Goal: Task Accomplishment & Management: Manage account settings

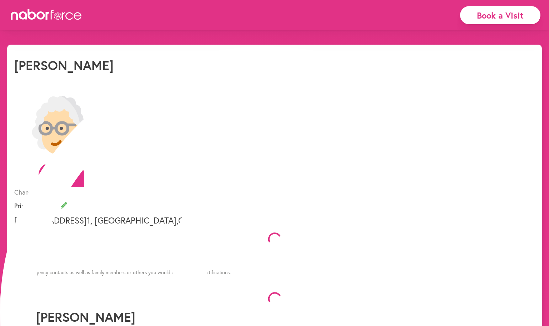
select select "*"
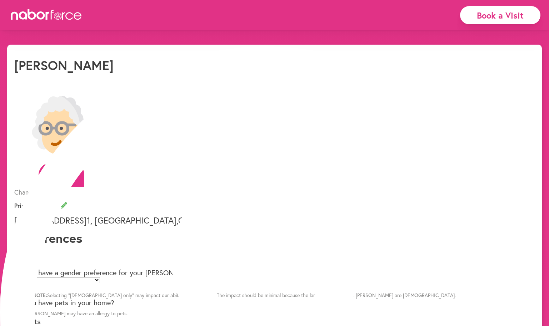
click at [246, 21] on link "My Profile" at bounding box center [274, 306] width 549 height 571
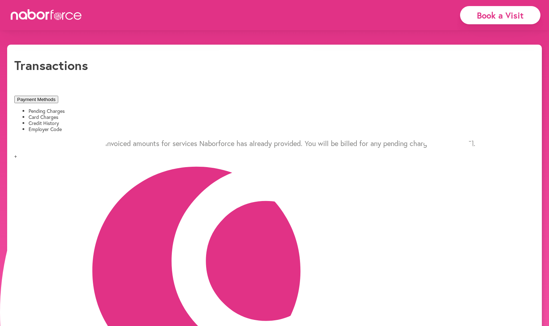
click at [228, 120] on li "Credit History" at bounding box center [282, 123] width 506 height 6
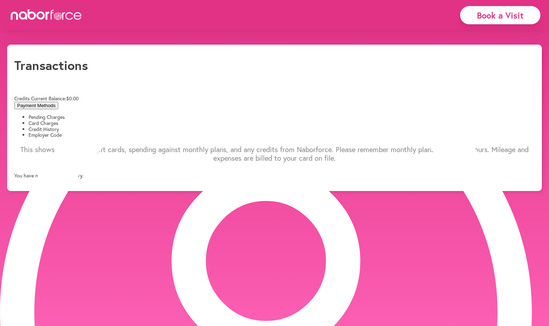
click at [162, 120] on li "Card Charges" at bounding box center [282, 123] width 506 height 6
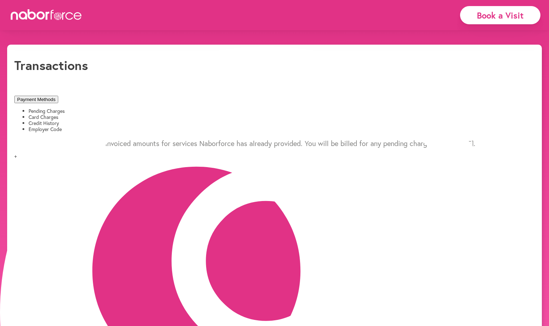
click at [201, 120] on li "Credit History" at bounding box center [282, 123] width 506 height 6
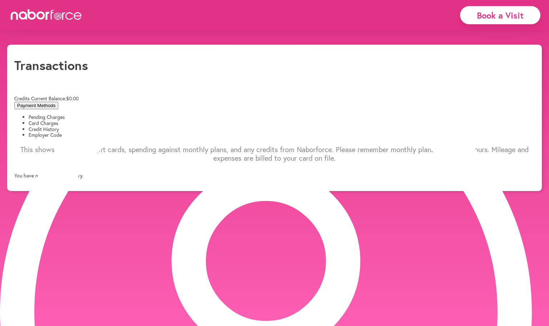
click at [152, 120] on li "Card Charges" at bounding box center [282, 123] width 506 height 6
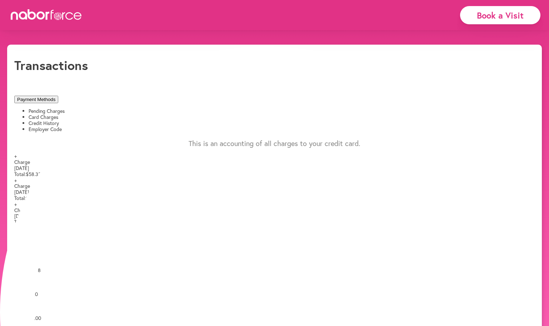
click at [71, 108] on li "Pending Charges" at bounding box center [282, 111] width 506 height 6
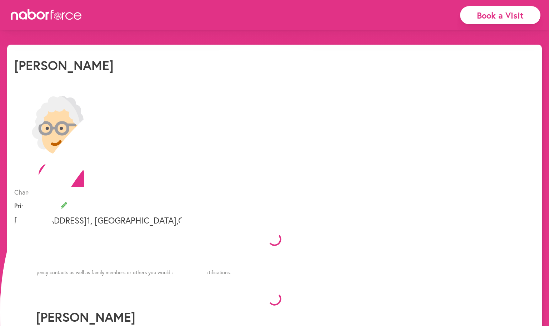
select select "*"
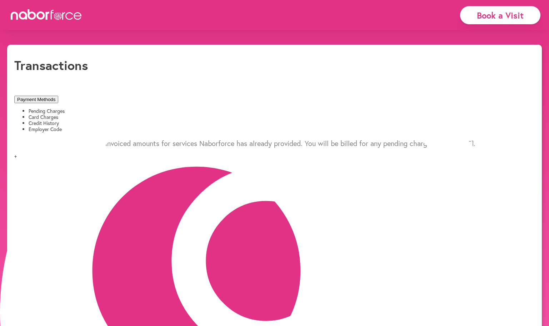
click at [56, 21] on div at bounding box center [46, 15] width 71 height 12
select select "*"
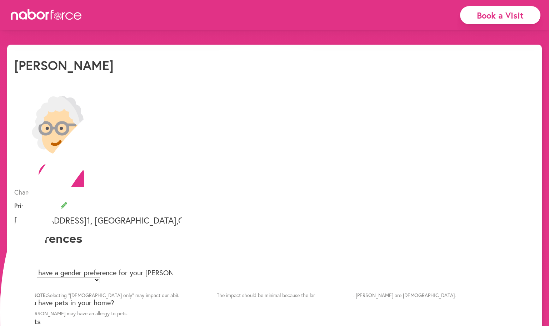
click at [242, 30] on icon at bounding box center [274, 304] width 549 height 549
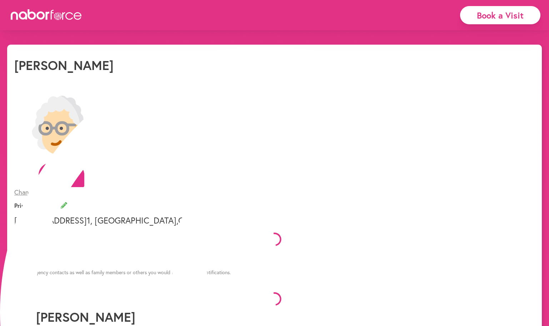
select select "*"
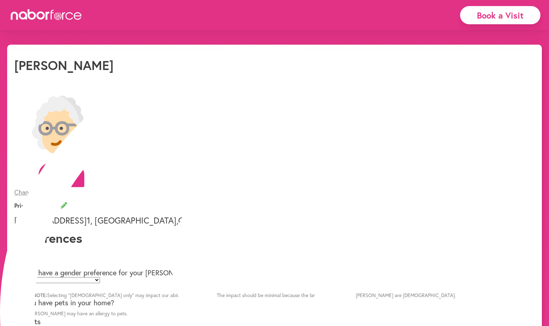
click at [52, 19] on icon at bounding box center [52, 15] width 3 height 10
click at [48, 17] on icon at bounding box center [46, 14] width 71 height 11
